Goal: Information Seeking & Learning: Find specific fact

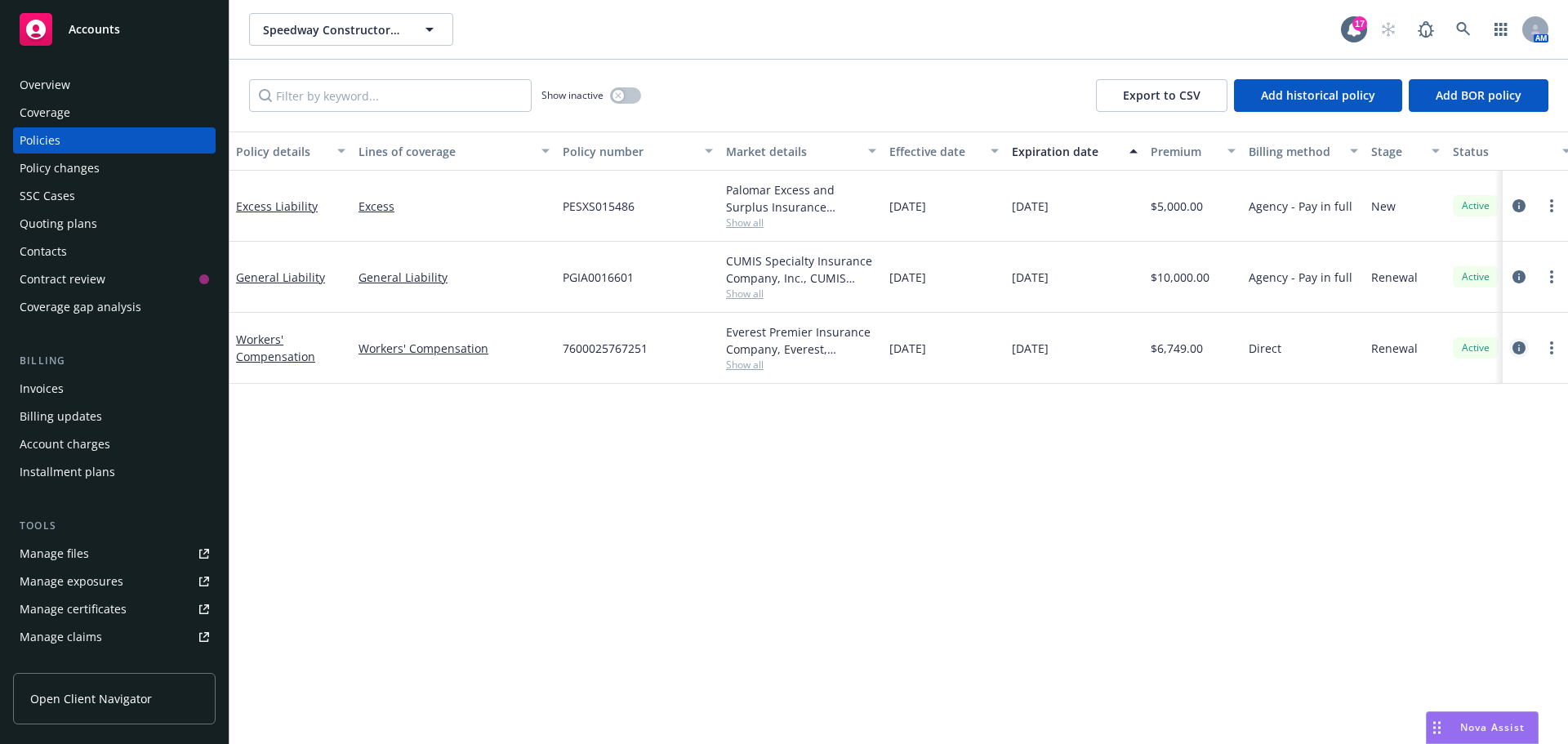
click at [1520, 348] on icon "circleInformation" at bounding box center [1519, 348] width 13 height 13
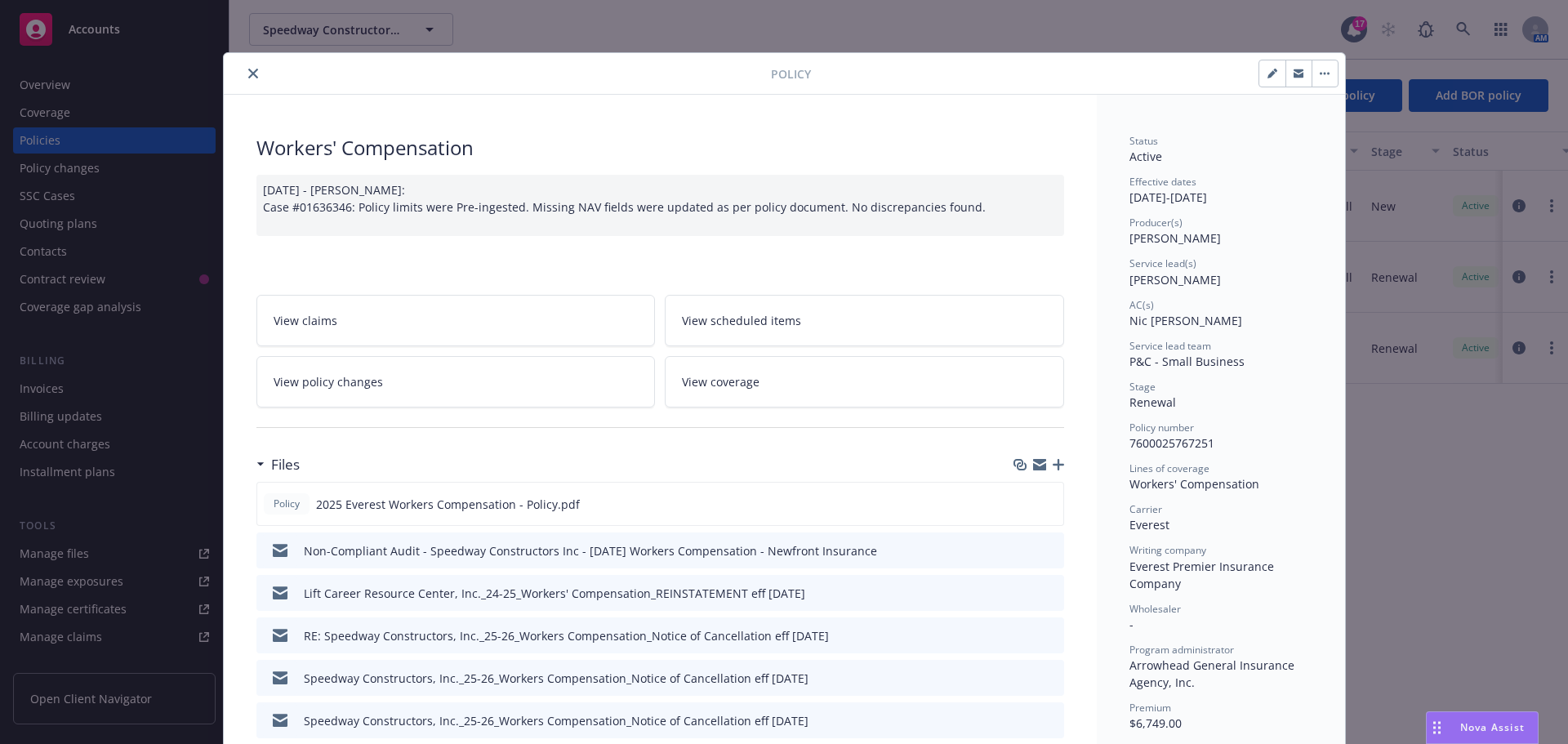
click at [254, 68] on button "close" at bounding box center [253, 73] width 19 height 19
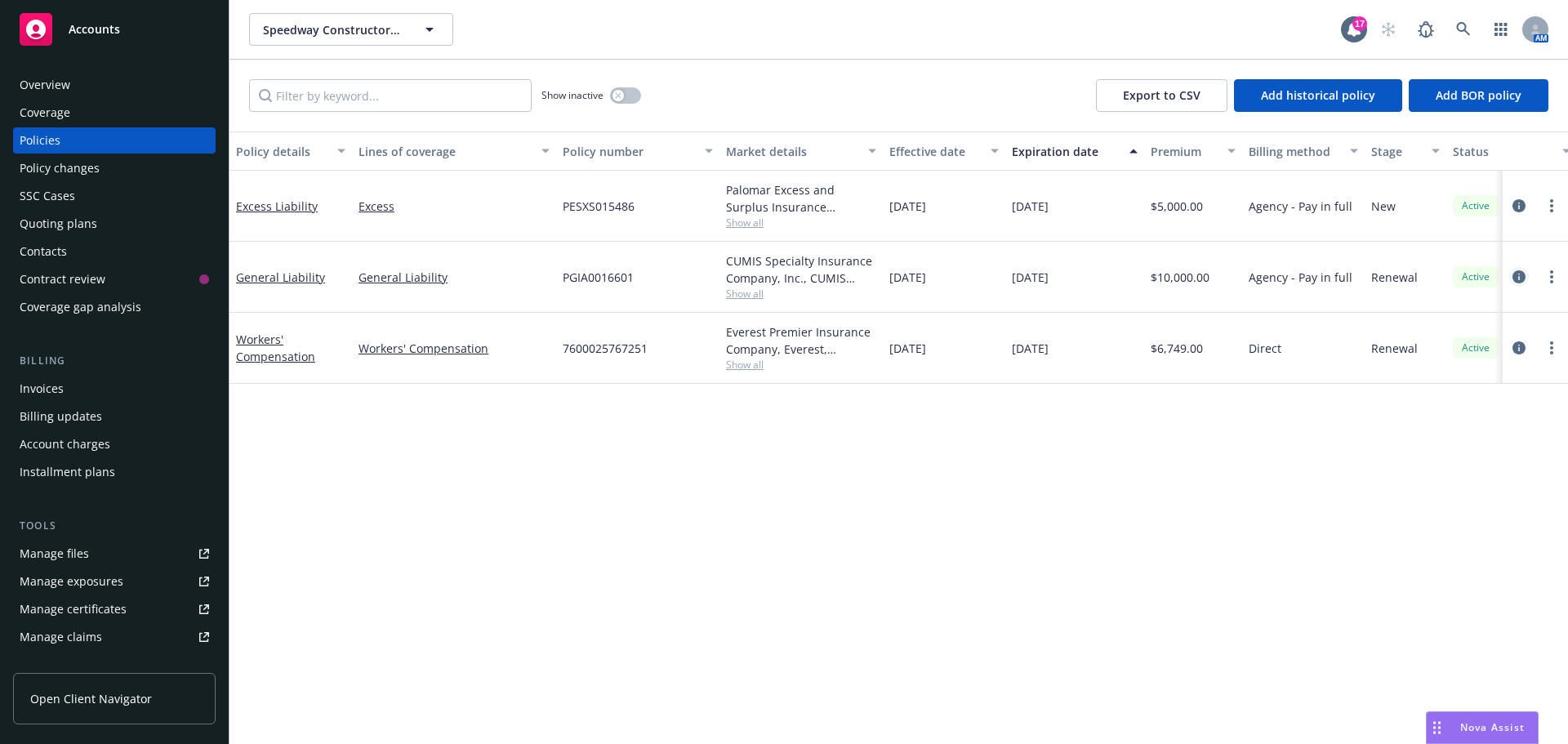
click at [1523, 278] on icon "circleInformation" at bounding box center [1519, 277] width 13 height 13
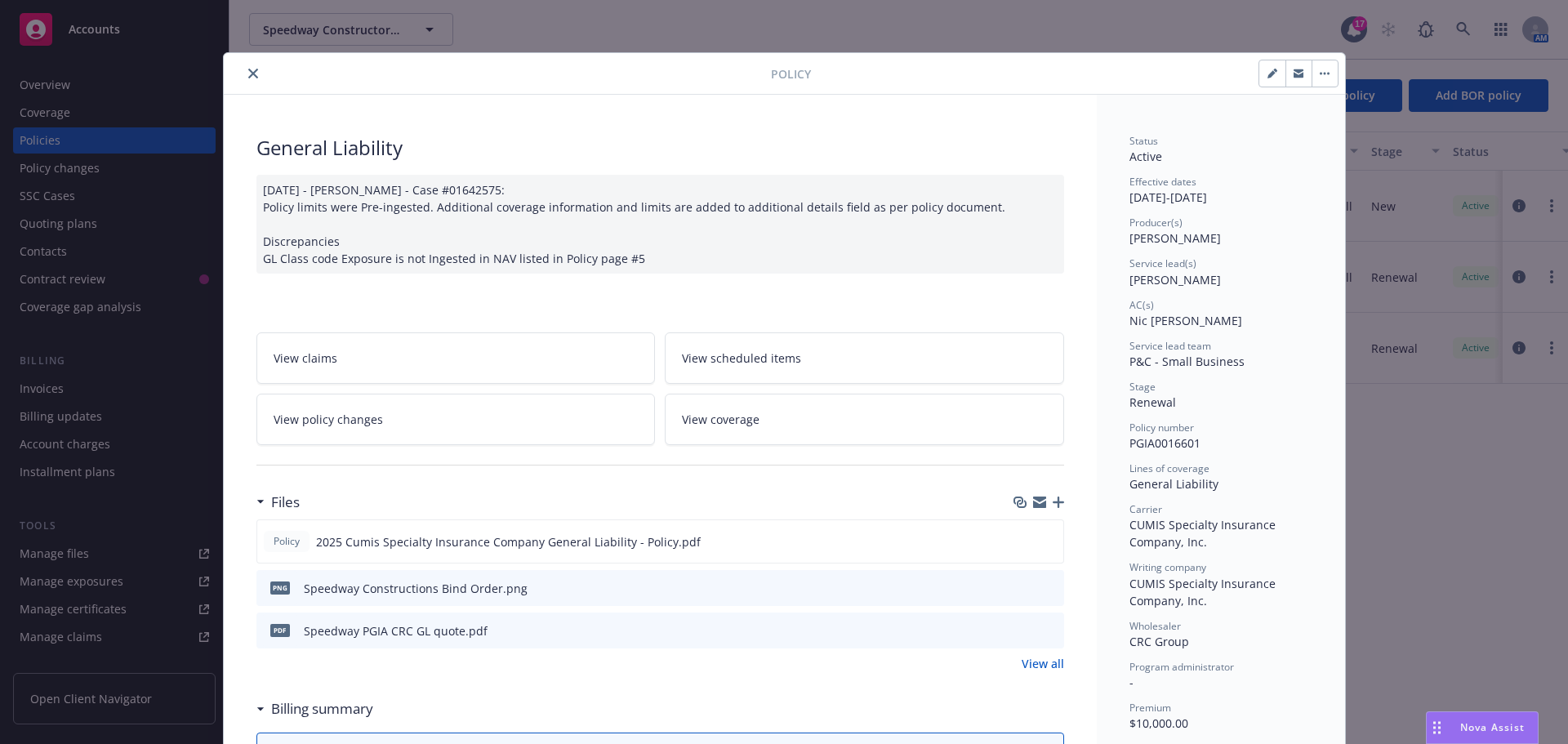
click at [248, 73] on icon "close" at bounding box center [252, 73] width 10 height 10
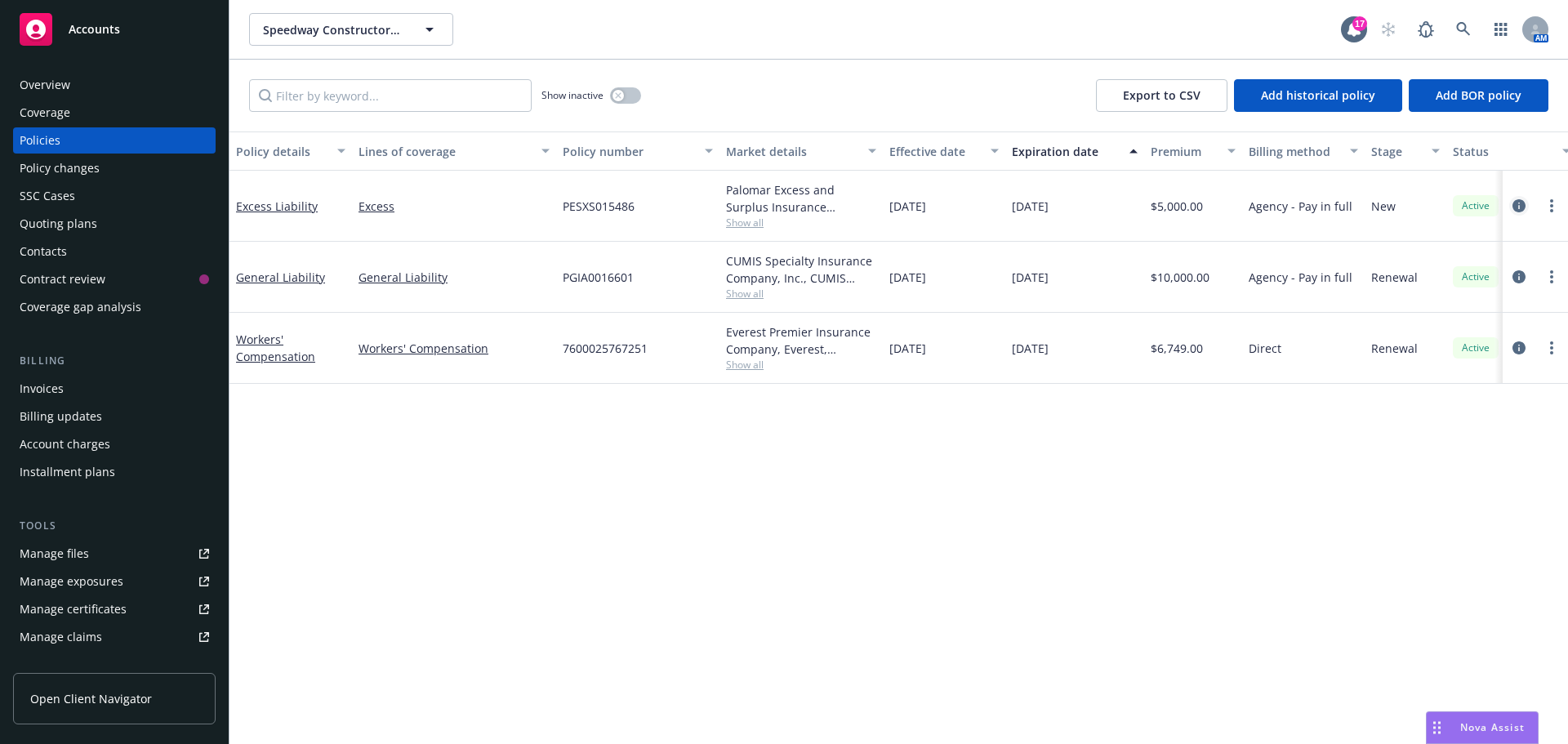
click at [1511, 205] on link "circleInformation" at bounding box center [1519, 206] width 19 height 19
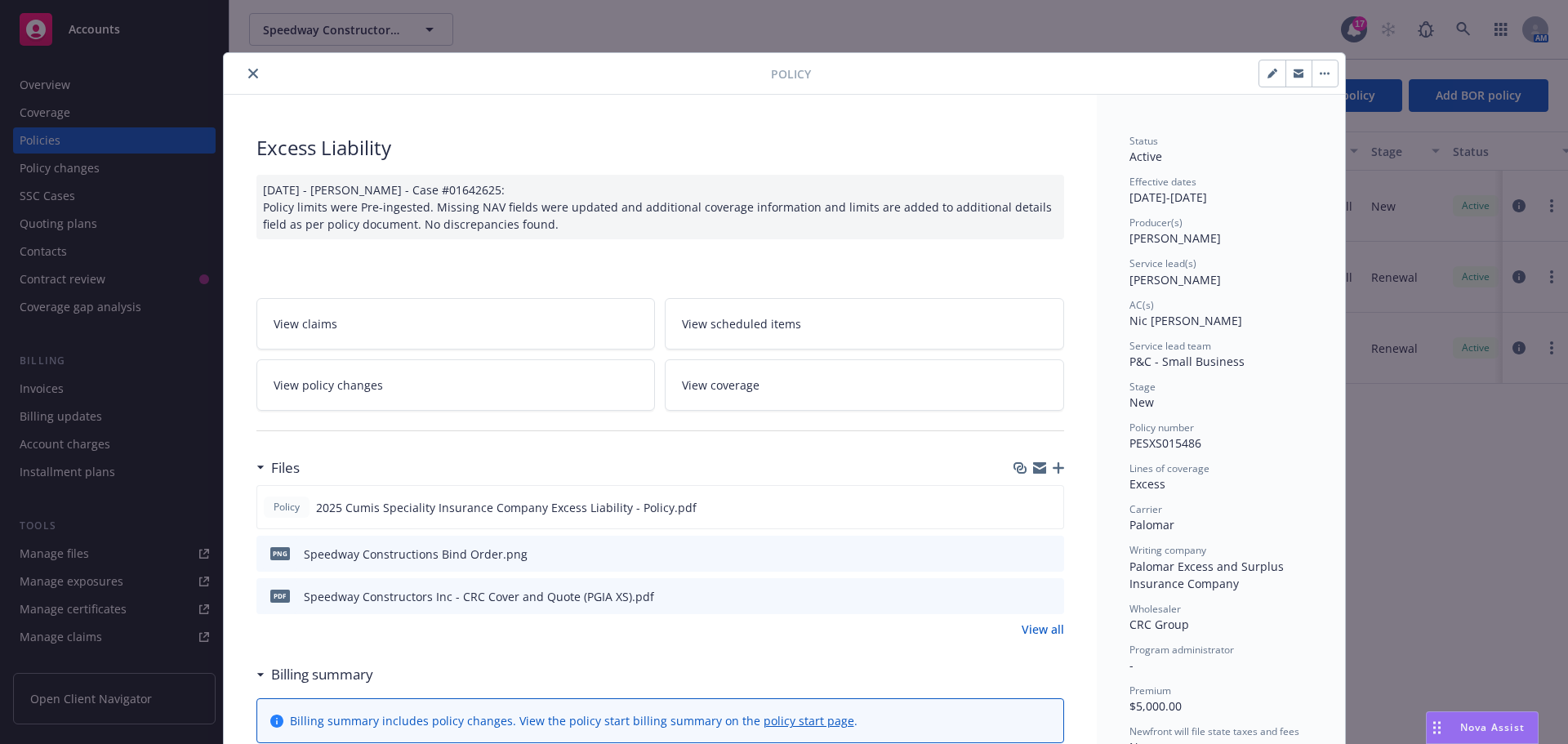
click at [246, 82] on button "close" at bounding box center [253, 73] width 19 height 19
